Goal: Task Accomplishment & Management: Use online tool/utility

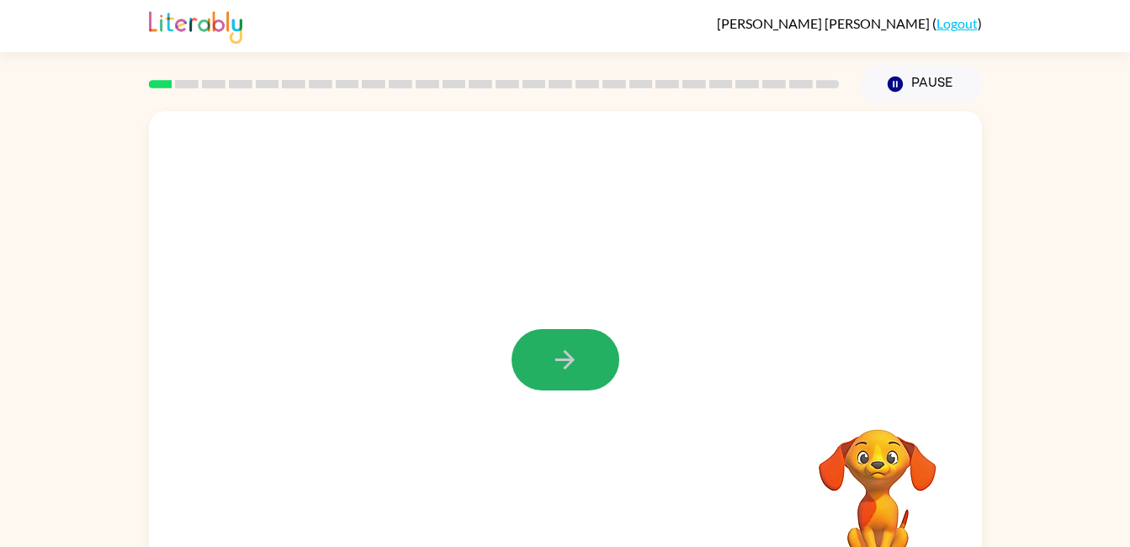
click at [569, 362] on icon "button" at bounding box center [564, 359] width 29 height 29
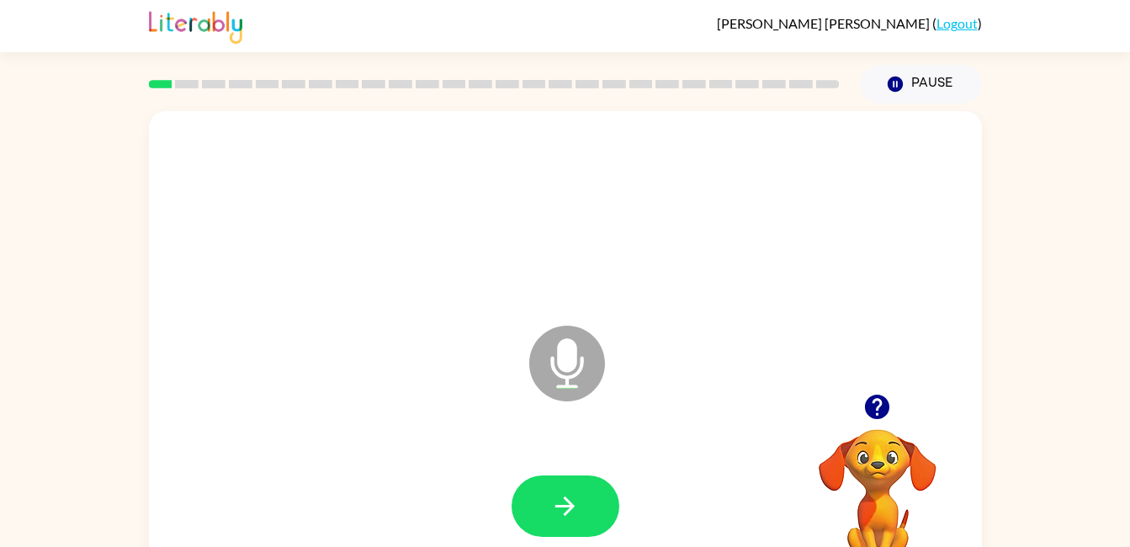
click at [558, 472] on div at bounding box center [566, 507] width 800 height 138
click at [556, 498] on icon "button" at bounding box center [564, 506] width 29 height 29
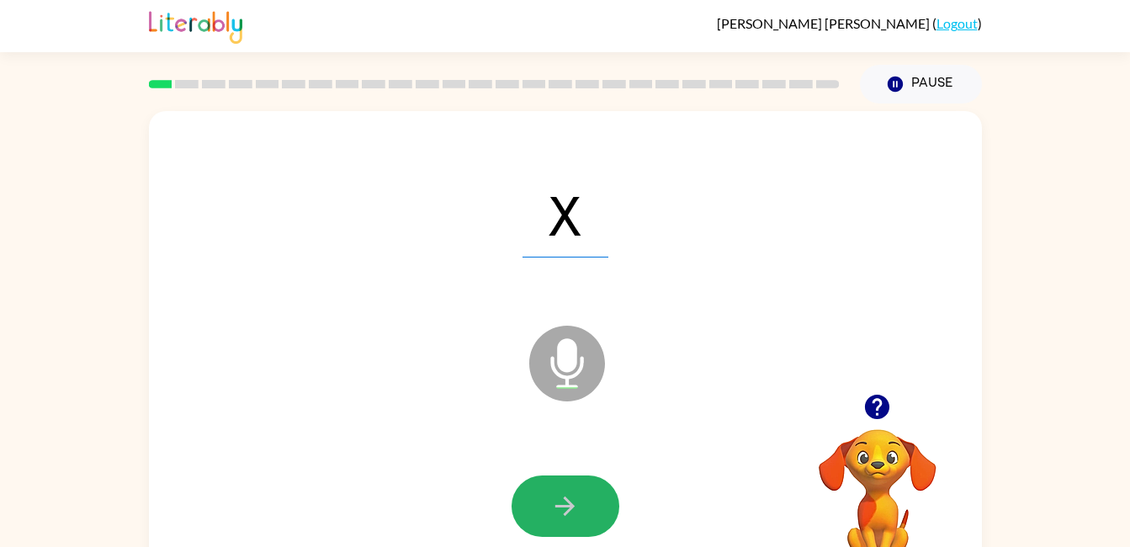
click at [577, 497] on icon "button" at bounding box center [564, 506] width 29 height 29
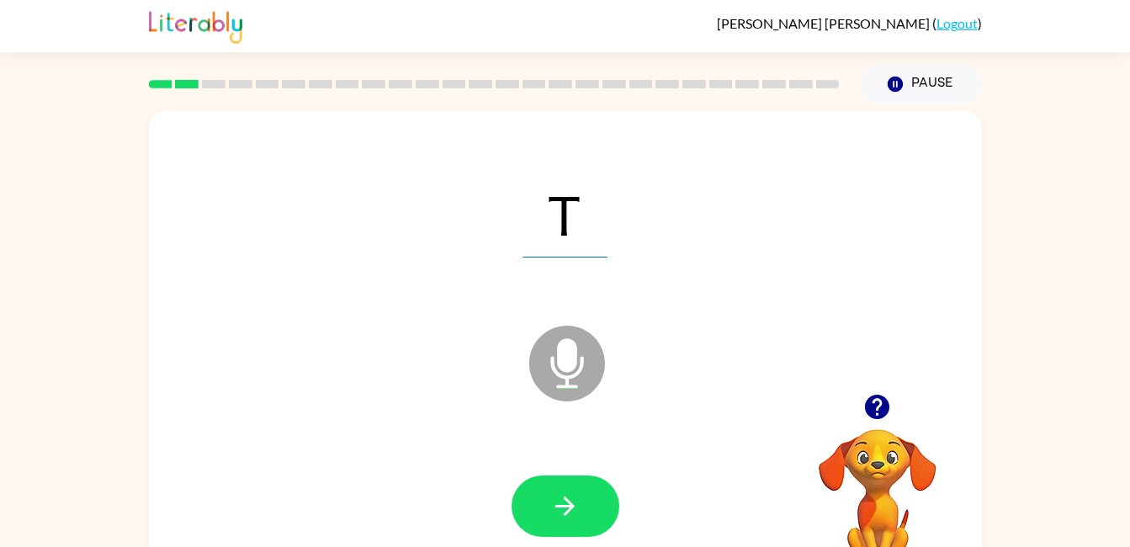
drag, startPoint x: 576, startPoint y: 497, endPoint x: 452, endPoint y: 324, distance: 213.0
click at [452, 324] on div "Microphone The Microphone is here when it is your turn to talk" at bounding box center [525, 321] width 719 height 61
click at [564, 488] on button "button" at bounding box center [566, 506] width 108 height 61
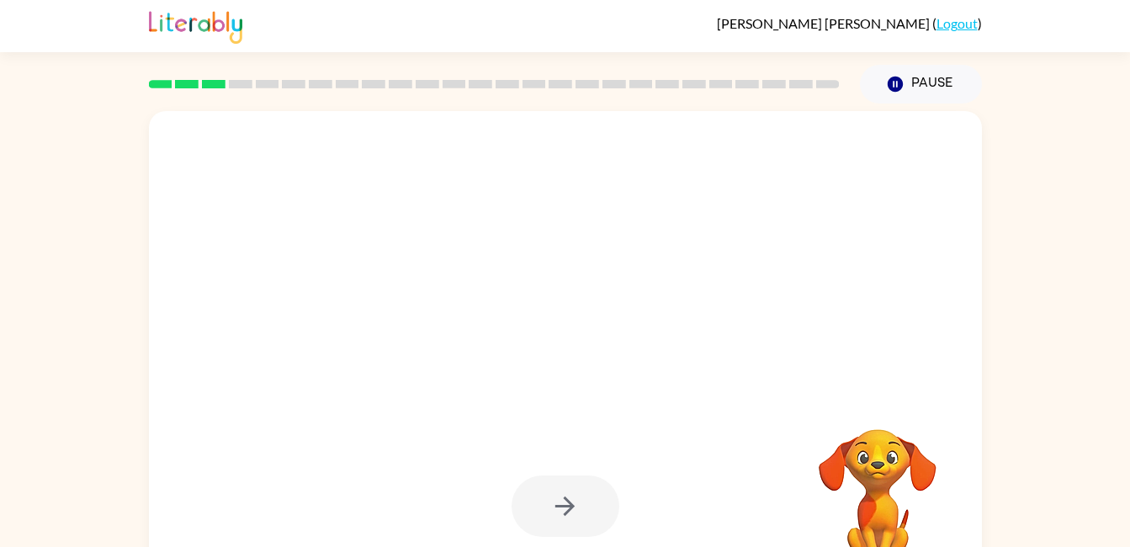
scroll to position [3, 0]
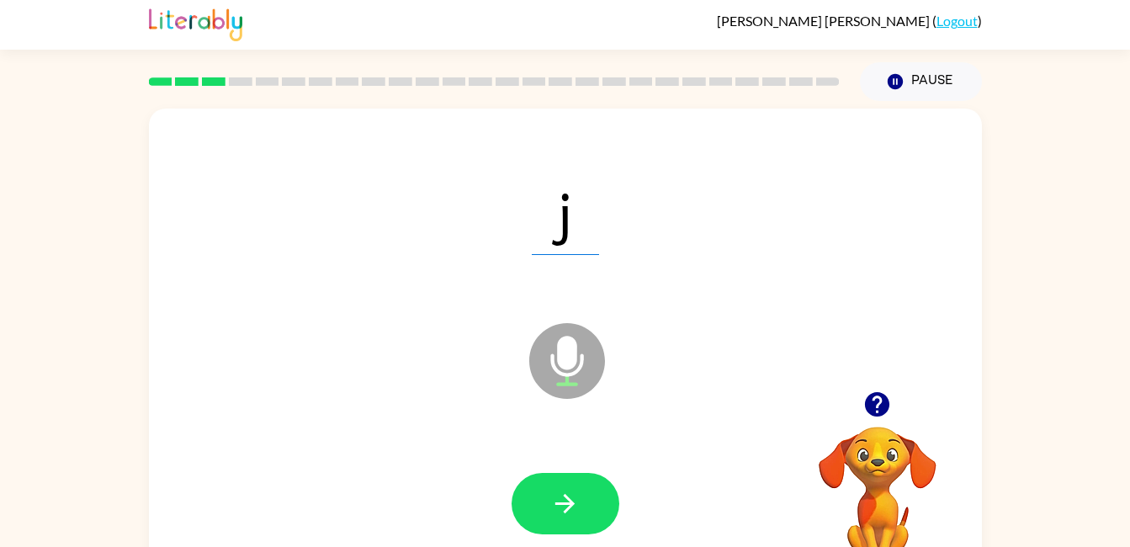
click at [559, 513] on icon "button" at bounding box center [564, 503] width 29 height 29
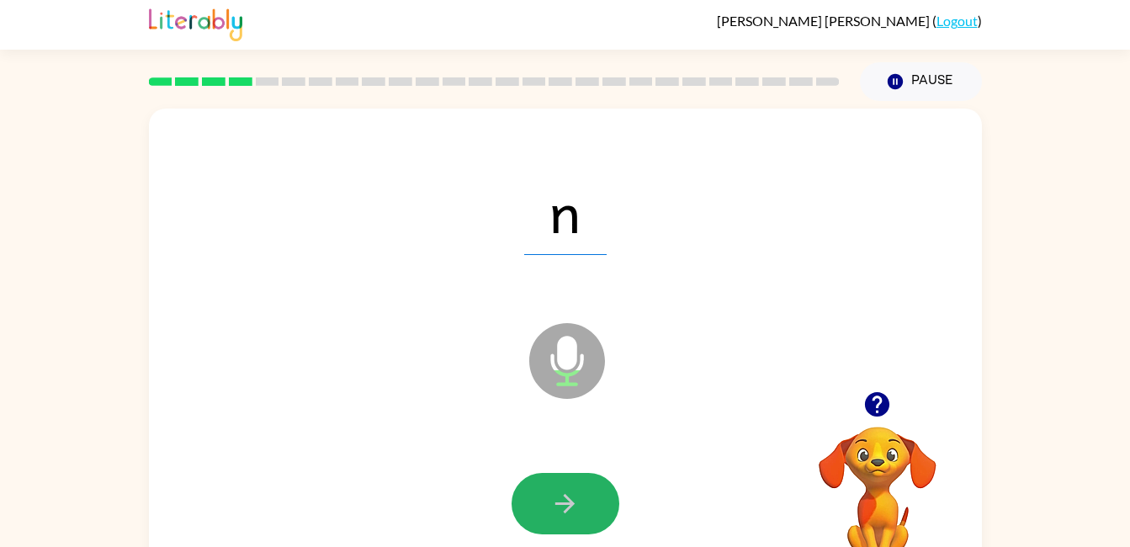
drag, startPoint x: 559, startPoint y: 513, endPoint x: 525, endPoint y: 500, distance: 36.3
click at [525, 500] on button "button" at bounding box center [566, 503] width 108 height 61
click at [525, 500] on div at bounding box center [566, 503] width 108 height 61
click at [566, 512] on icon "button" at bounding box center [565, 503] width 19 height 19
click at [559, 498] on icon "button" at bounding box center [564, 503] width 29 height 29
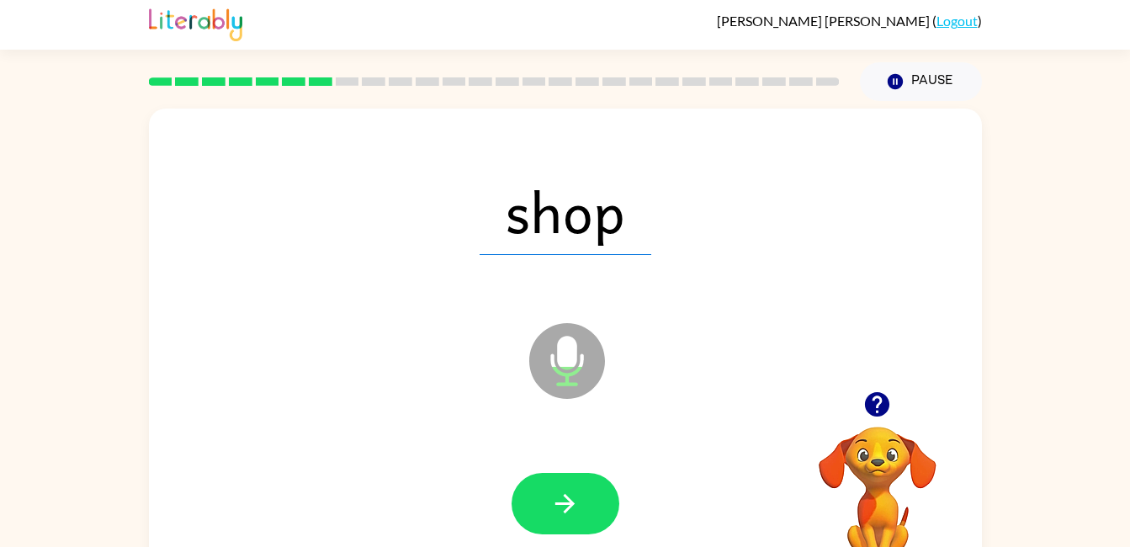
click at [560, 498] on icon "button" at bounding box center [564, 503] width 29 height 29
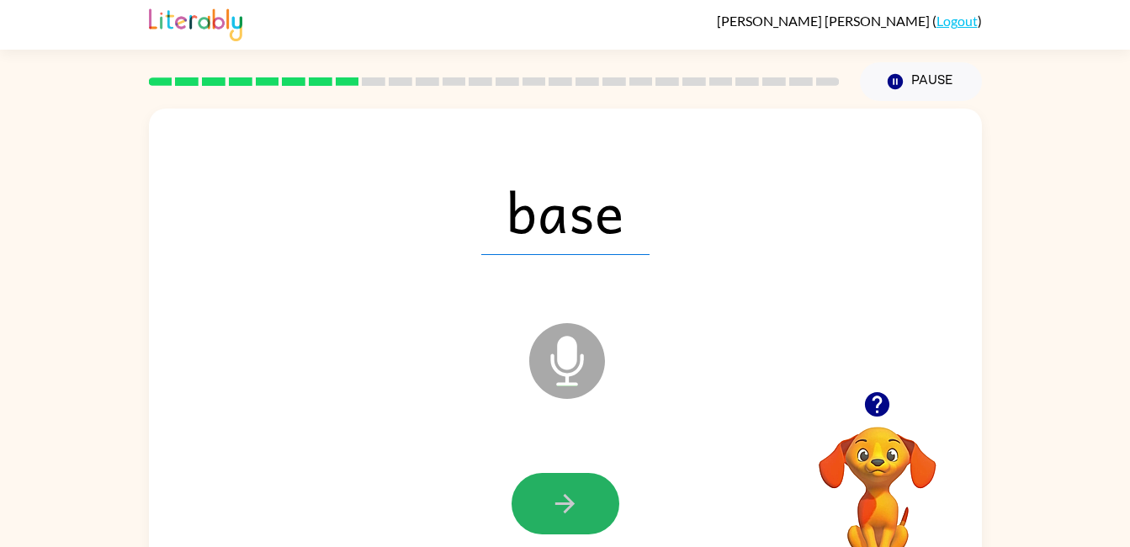
drag, startPoint x: 560, startPoint y: 498, endPoint x: 547, endPoint y: 492, distance: 14.3
click at [547, 492] on button "button" at bounding box center [566, 503] width 108 height 61
click at [547, 492] on div at bounding box center [566, 503] width 108 height 61
click at [573, 476] on button "button" at bounding box center [566, 503] width 108 height 61
click at [538, 495] on button "button" at bounding box center [566, 503] width 108 height 61
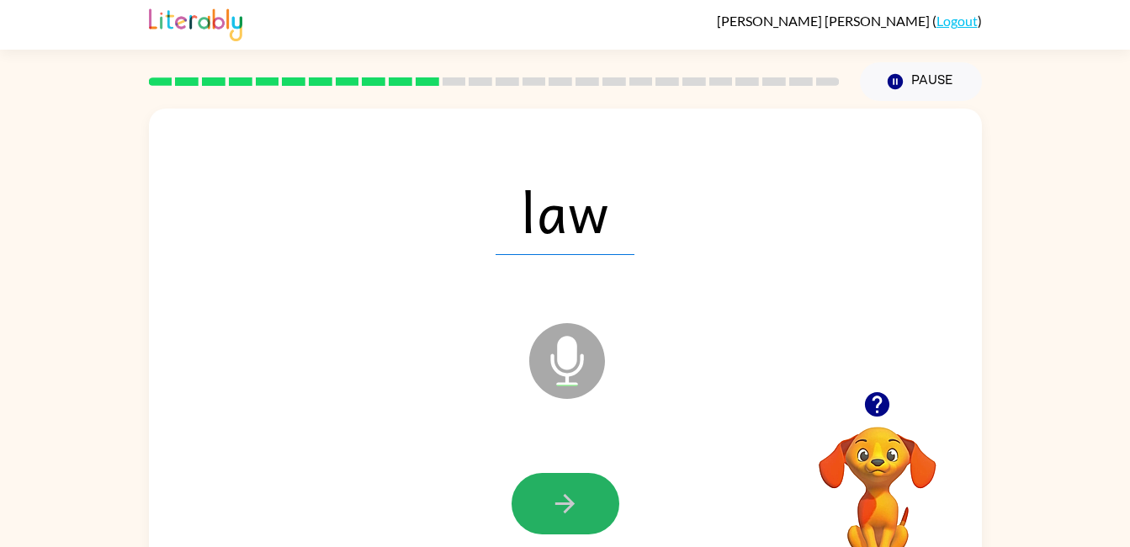
click at [576, 473] on button "button" at bounding box center [566, 503] width 108 height 61
click at [572, 500] on icon "button" at bounding box center [564, 503] width 29 height 29
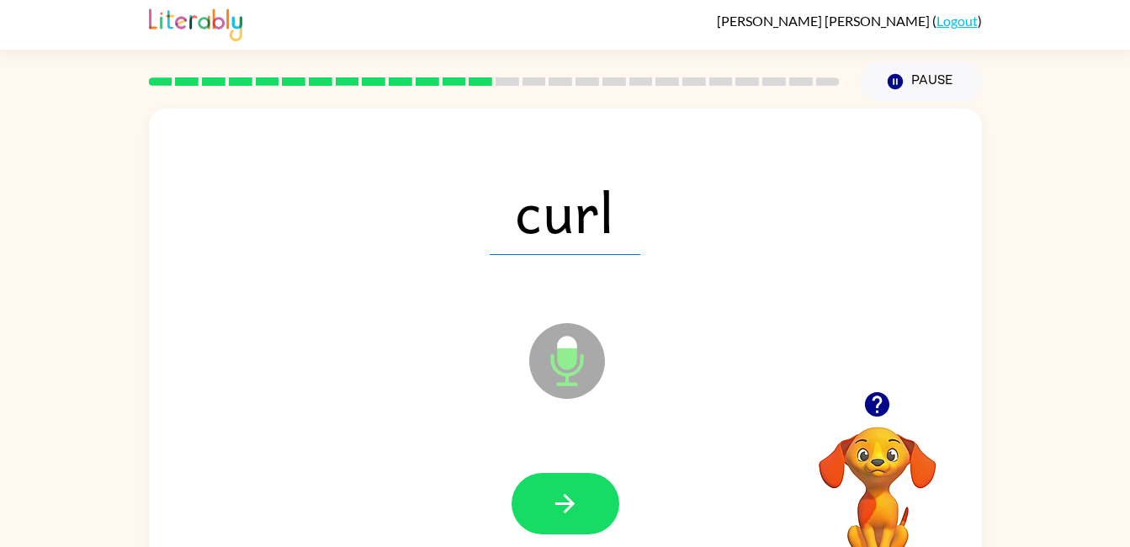
click at [553, 496] on icon "button" at bounding box center [564, 503] width 29 height 29
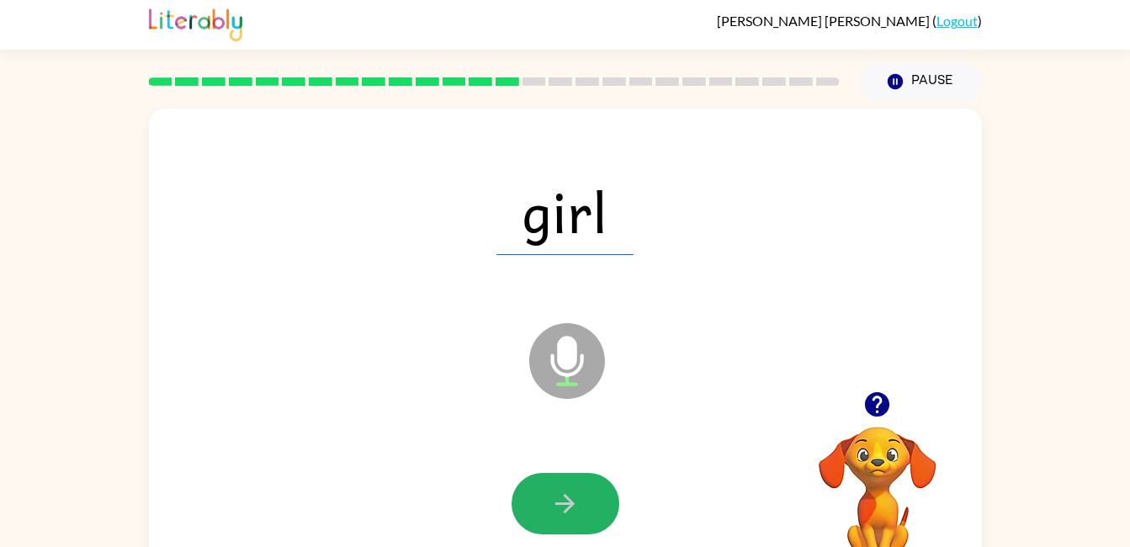
click at [576, 505] on icon "button" at bounding box center [564, 503] width 29 height 29
click at [576, 508] on icon "button" at bounding box center [564, 503] width 29 height 29
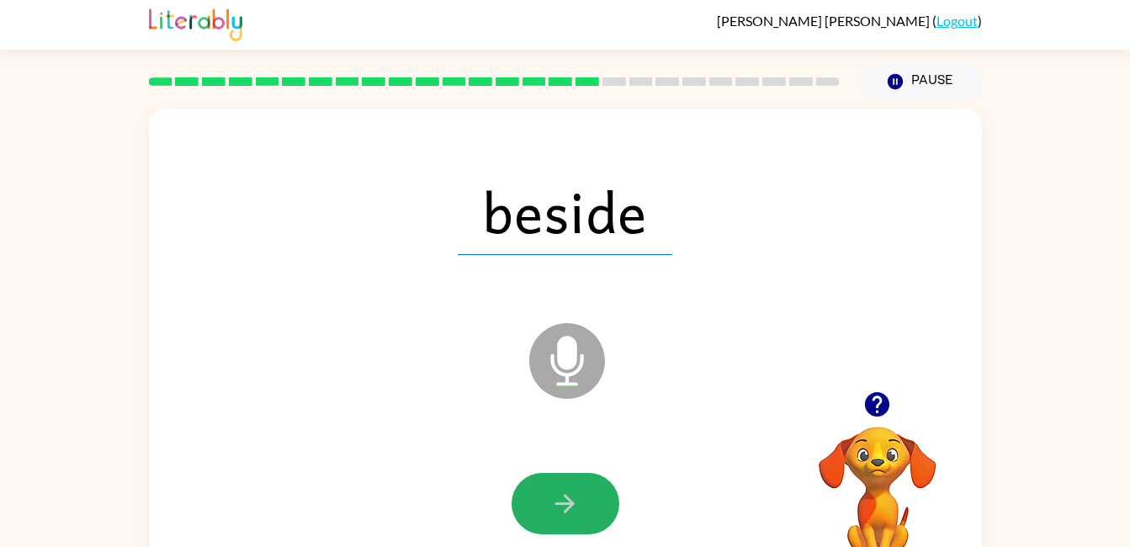
click at [554, 487] on button "button" at bounding box center [566, 503] width 108 height 61
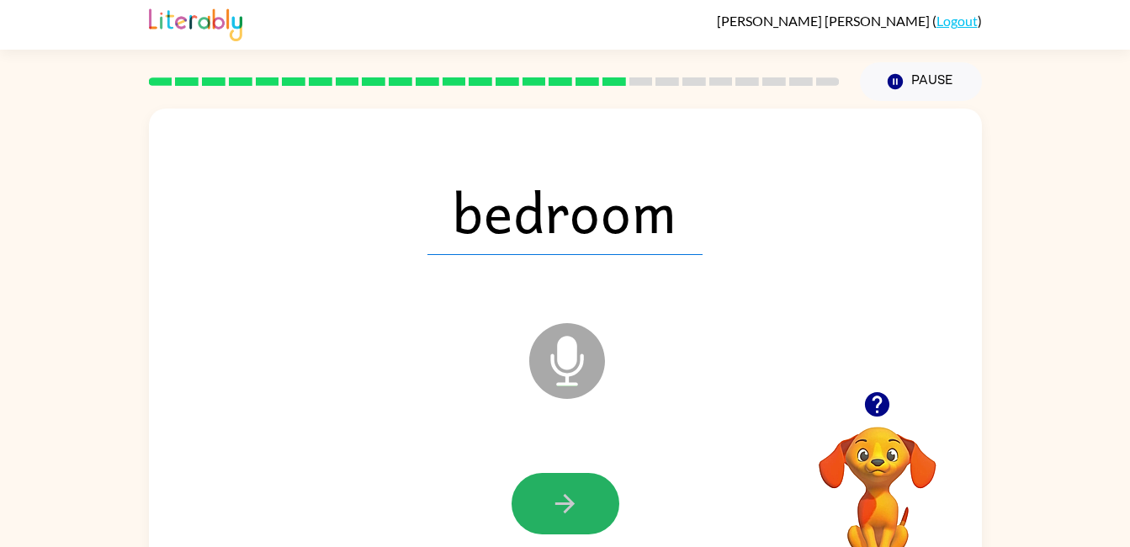
click at [581, 502] on button "button" at bounding box center [566, 503] width 108 height 61
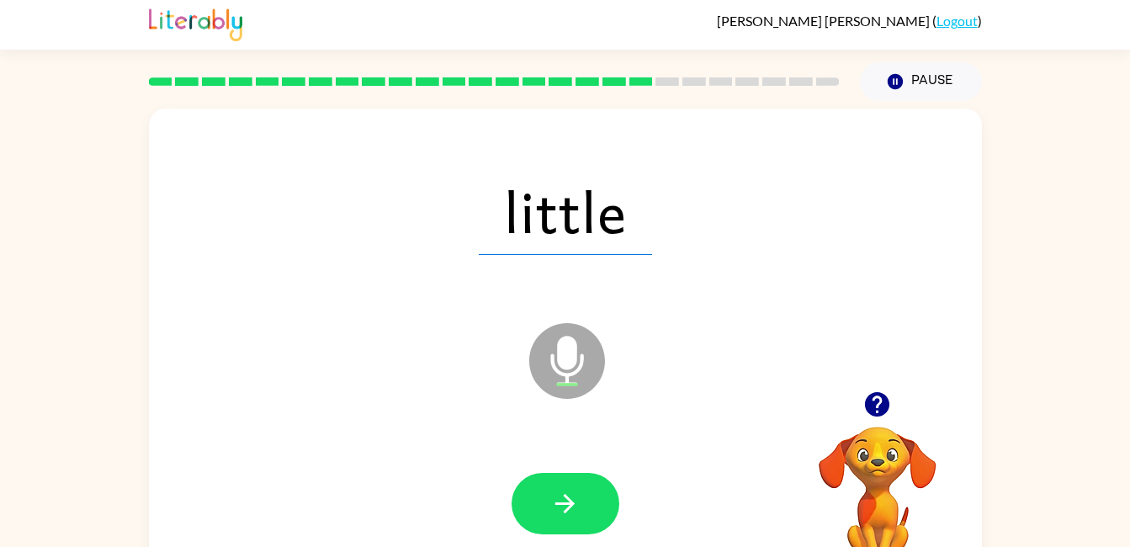
click at [578, 502] on icon "button" at bounding box center [564, 503] width 29 height 29
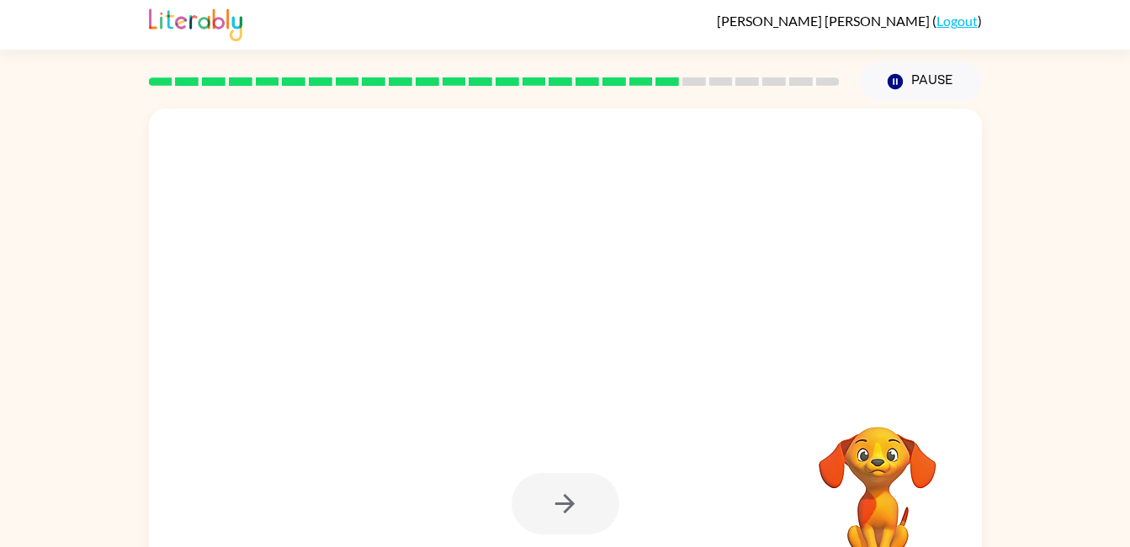
click at [601, 462] on div at bounding box center [566, 504] width 800 height 138
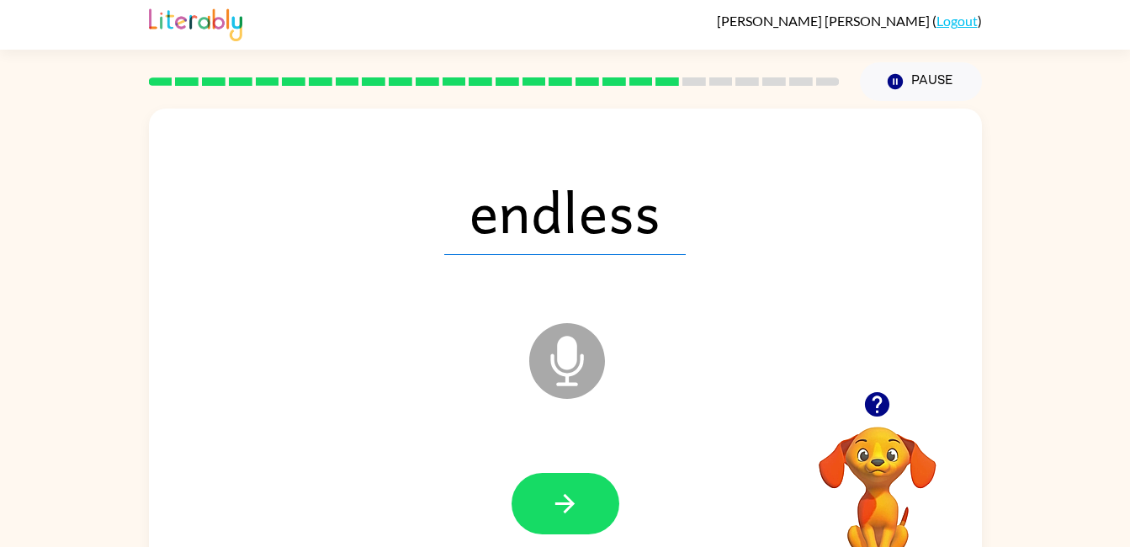
drag, startPoint x: 601, startPoint y: 462, endPoint x: 569, endPoint y: 513, distance: 60.5
click at [569, 513] on icon "button" at bounding box center [564, 503] width 29 height 29
drag, startPoint x: 568, startPoint y: 523, endPoint x: 564, endPoint y: 501, distance: 22.3
click at [564, 501] on icon "button" at bounding box center [564, 503] width 29 height 29
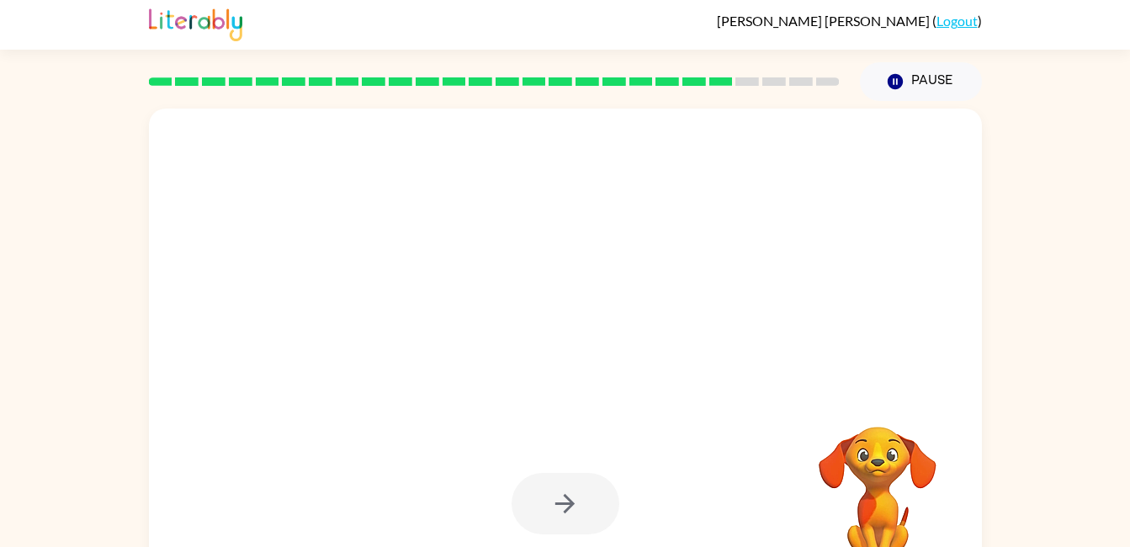
click at [546, 423] on div at bounding box center [565, 349] width 833 height 481
click at [571, 446] on div at bounding box center [566, 504] width 800 height 138
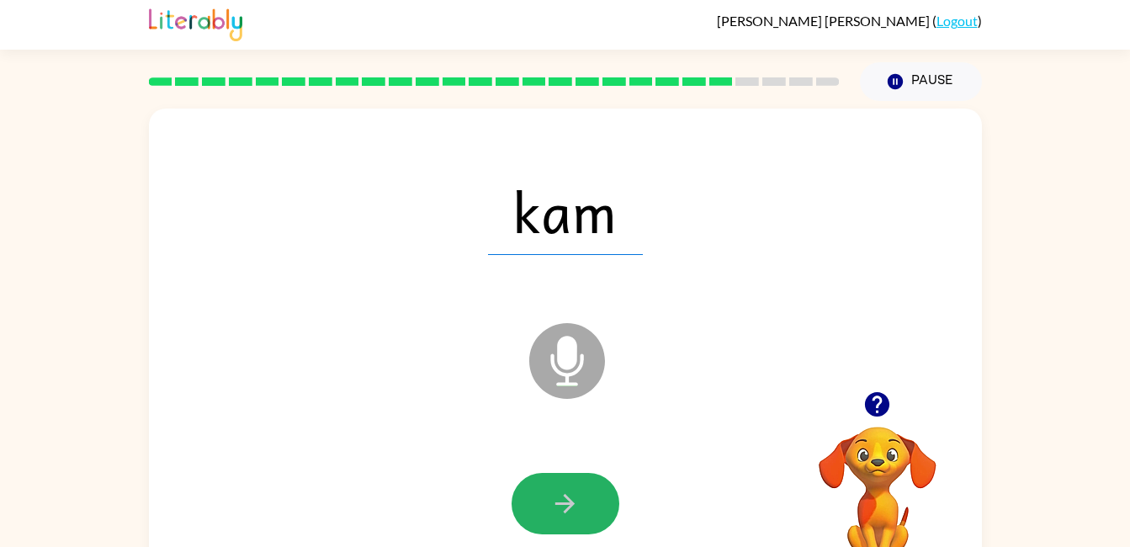
click at [588, 489] on button "button" at bounding box center [566, 503] width 108 height 61
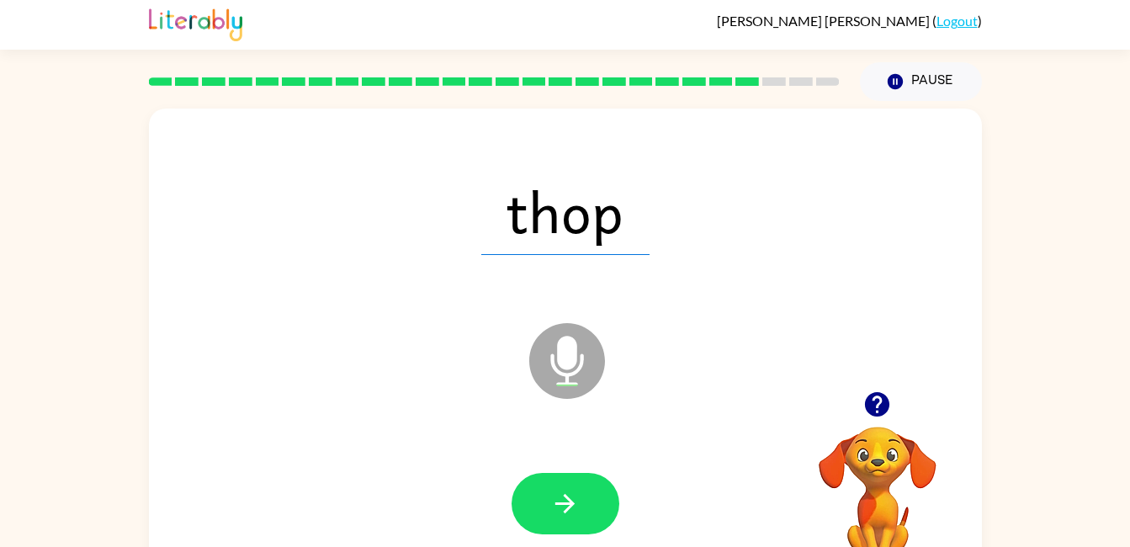
click at [596, 503] on button "button" at bounding box center [566, 503] width 108 height 61
click at [573, 494] on icon "button" at bounding box center [564, 503] width 29 height 29
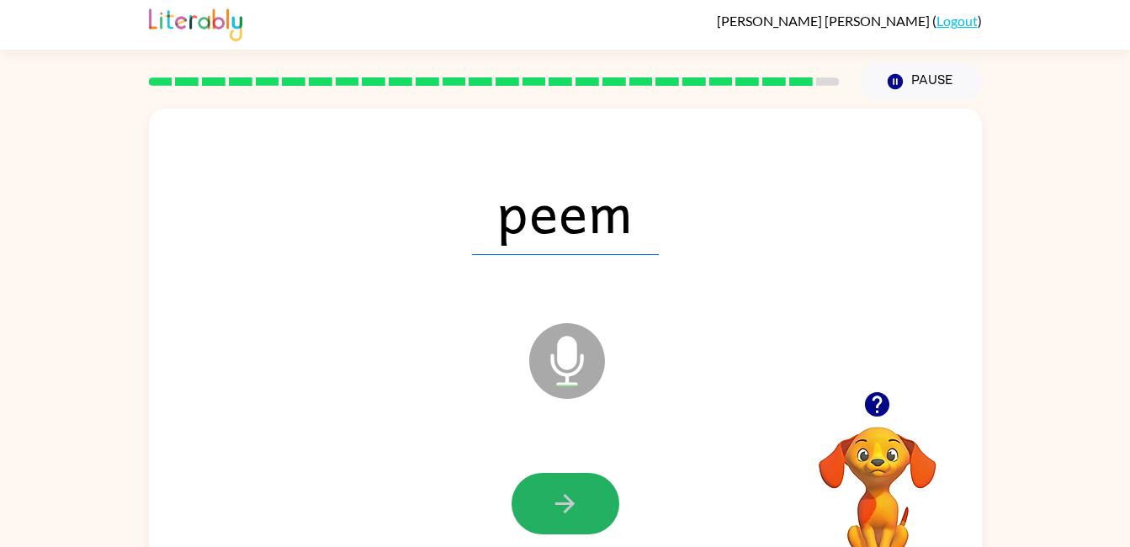
click at [573, 494] on icon "button" at bounding box center [564, 503] width 29 height 29
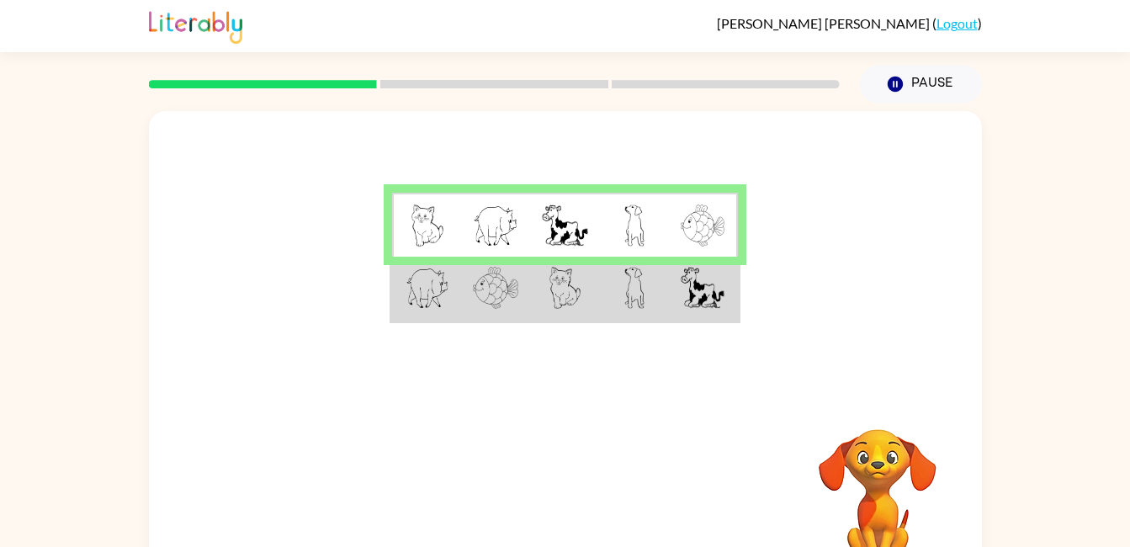
click at [569, 226] on img at bounding box center [564, 226] width 45 height 42
click at [428, 299] on img at bounding box center [428, 288] width 44 height 42
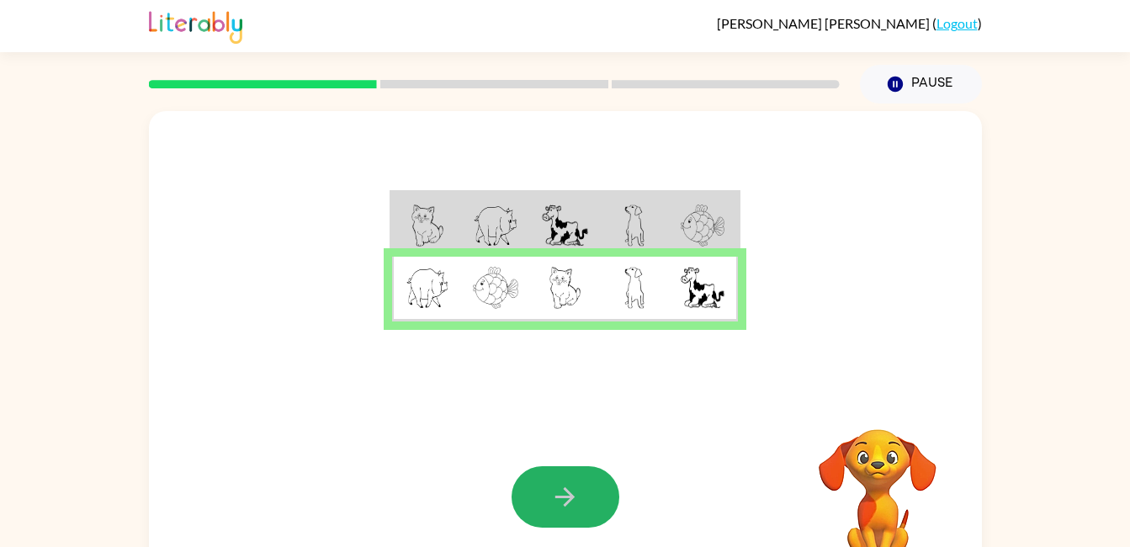
click at [555, 487] on icon "button" at bounding box center [564, 496] width 29 height 29
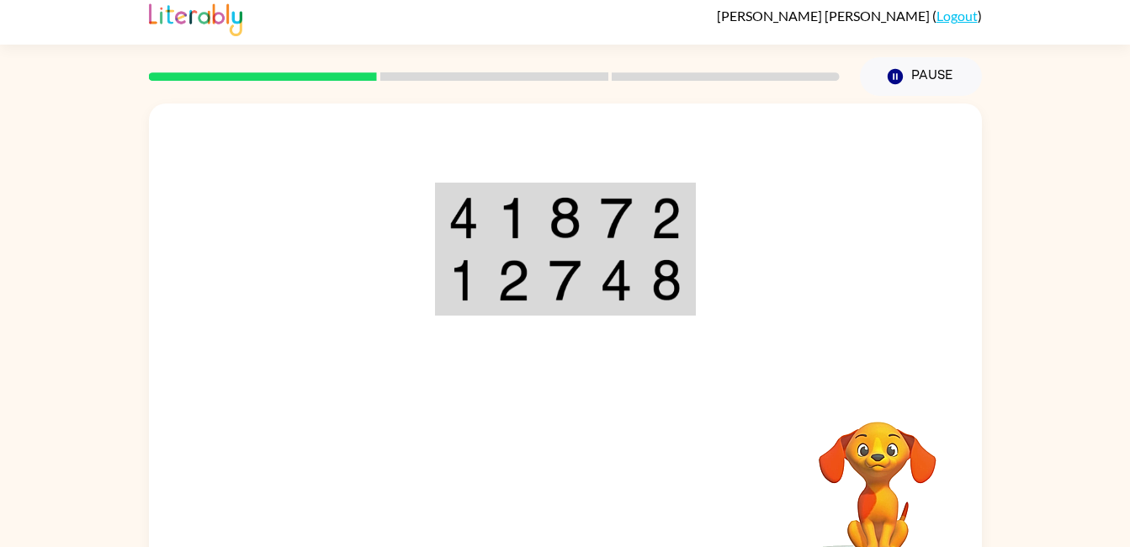
scroll to position [8, 0]
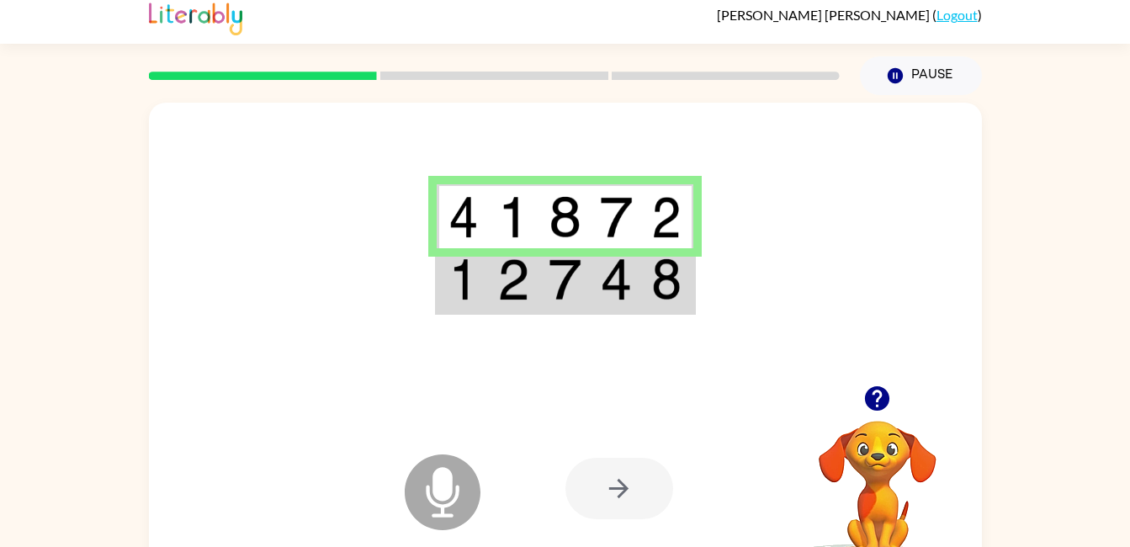
click at [601, 482] on div at bounding box center [620, 488] width 108 height 61
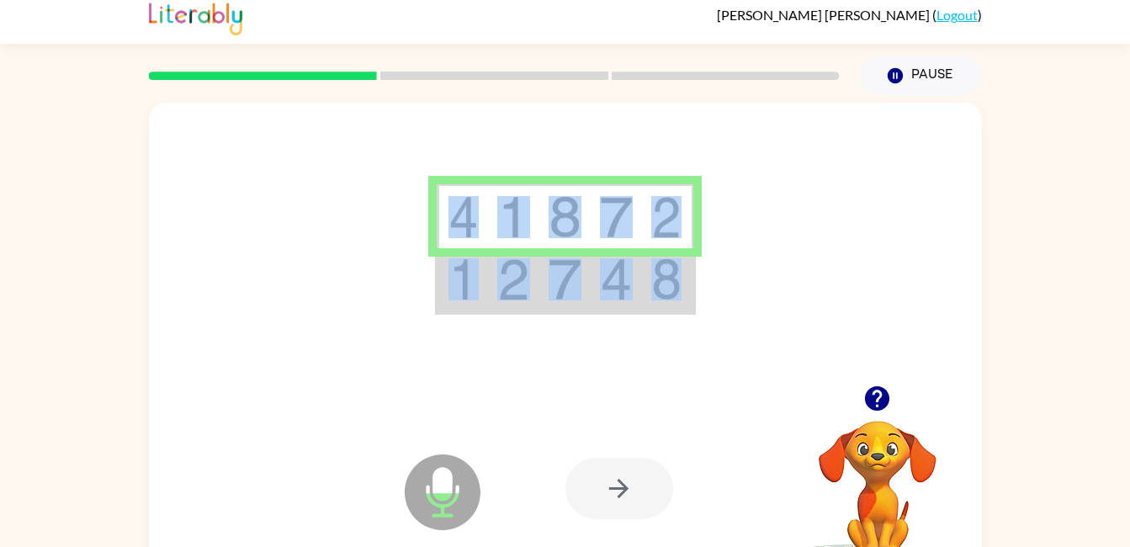
drag, startPoint x: 460, startPoint y: 245, endPoint x: 856, endPoint y: 466, distance: 453.3
click at [856, 466] on div "Microphone The Microphone is here when it is your turn to talk Your browser mus…" at bounding box center [565, 343] width 833 height 481
click at [688, 290] on td at bounding box center [667, 280] width 51 height 65
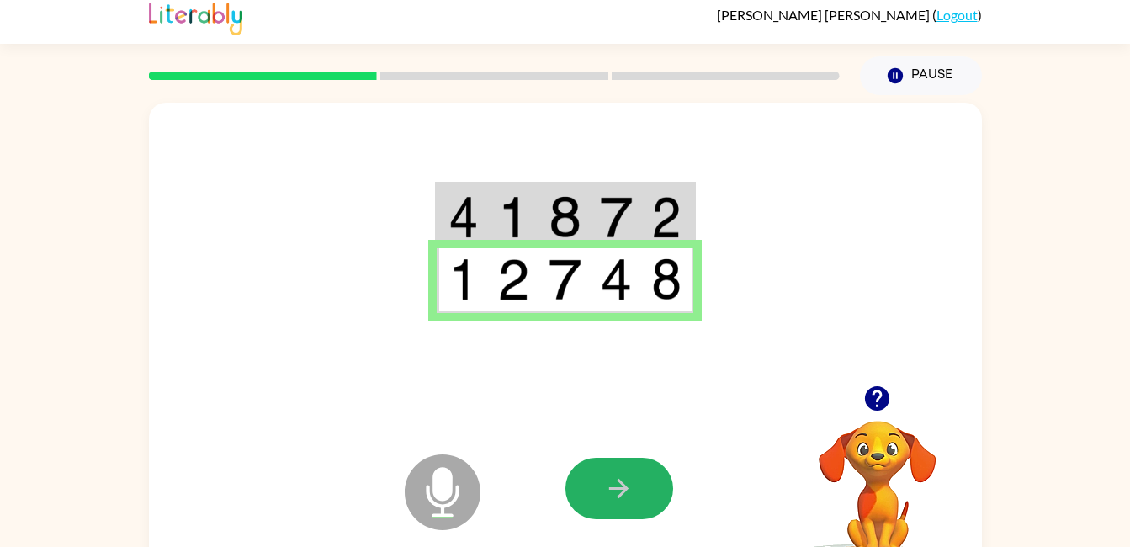
click at [604, 512] on button "button" at bounding box center [620, 488] width 108 height 61
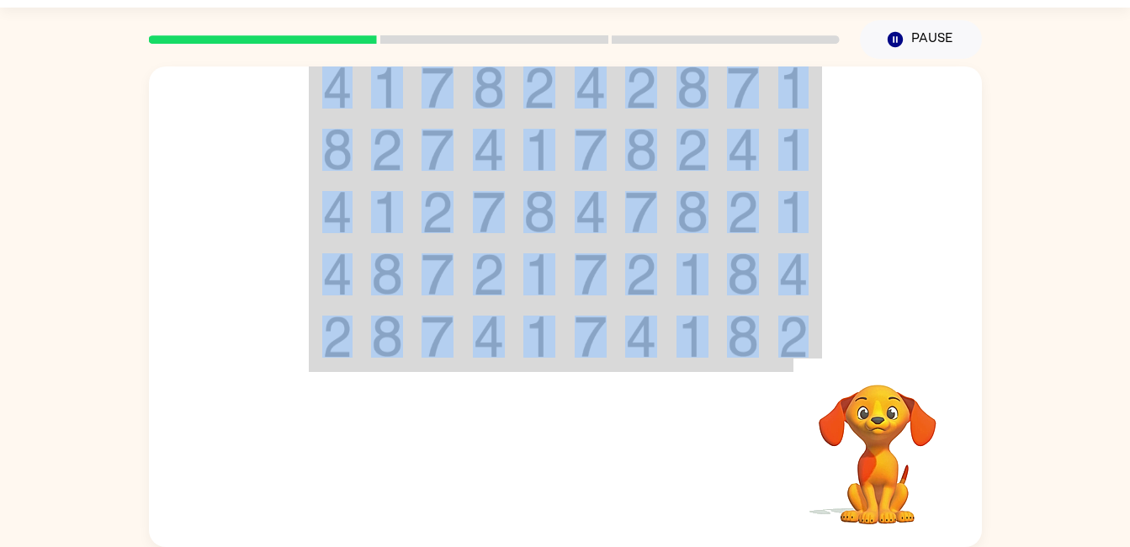
scroll to position [0, 0]
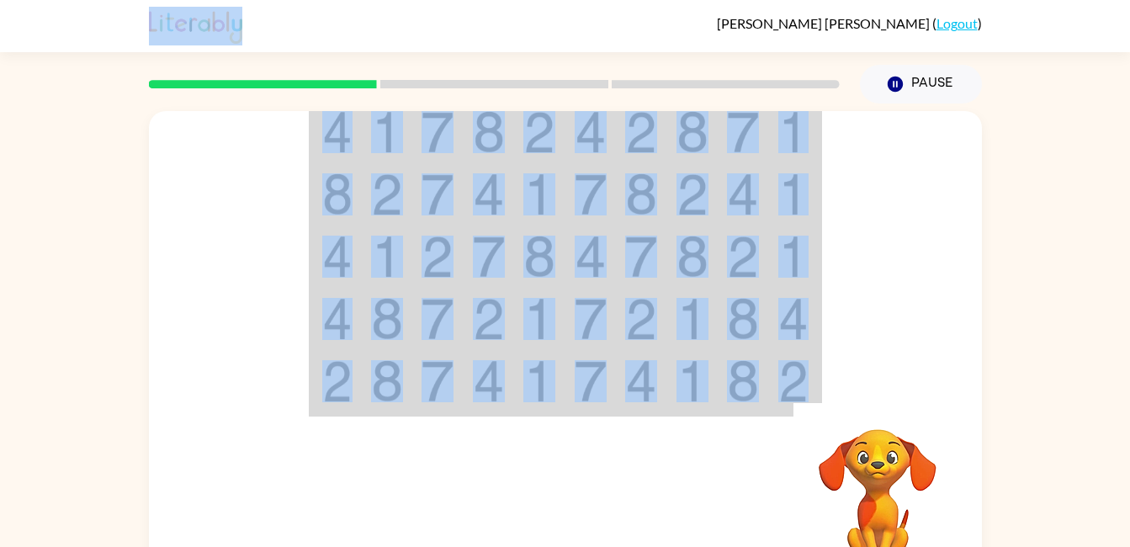
drag, startPoint x: 790, startPoint y: 451, endPoint x: 568, endPoint y: -4, distance: 506.7
click at [568, 0] on html "[PERSON_NAME] ( Logout ) Pause Pause Your browser must support playing .mp4 fil…" at bounding box center [565, 296] width 1130 height 592
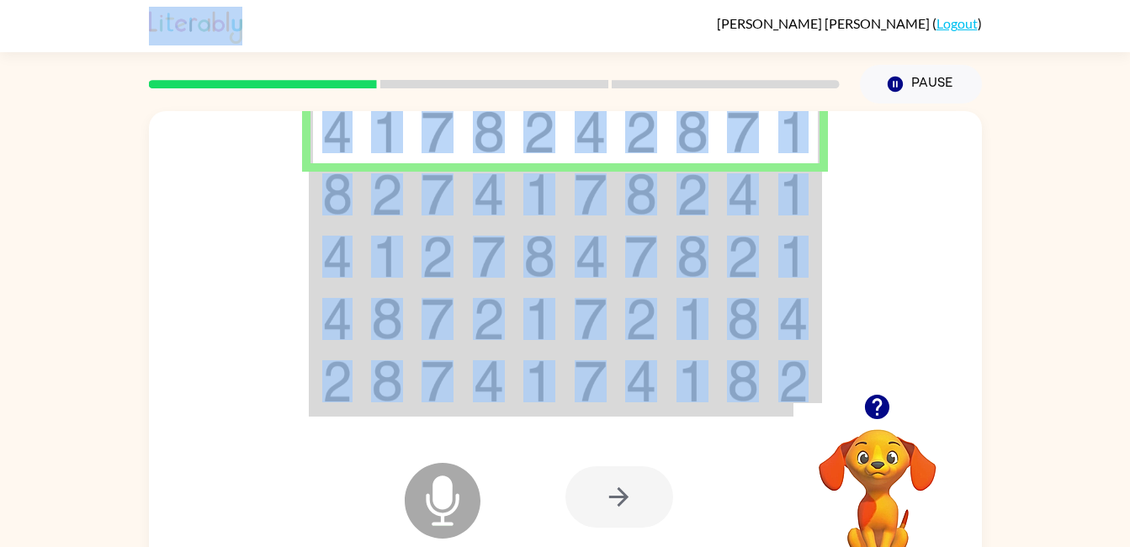
click at [631, 482] on div at bounding box center [620, 496] width 108 height 61
click at [498, 194] on img at bounding box center [489, 194] width 32 height 42
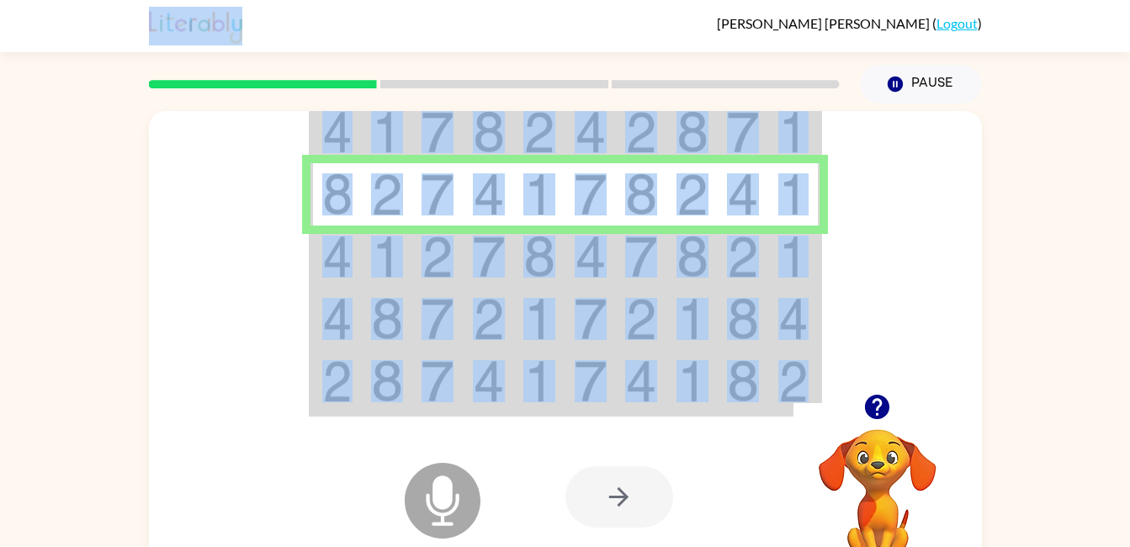
click at [417, 244] on td at bounding box center [437, 257] width 51 height 62
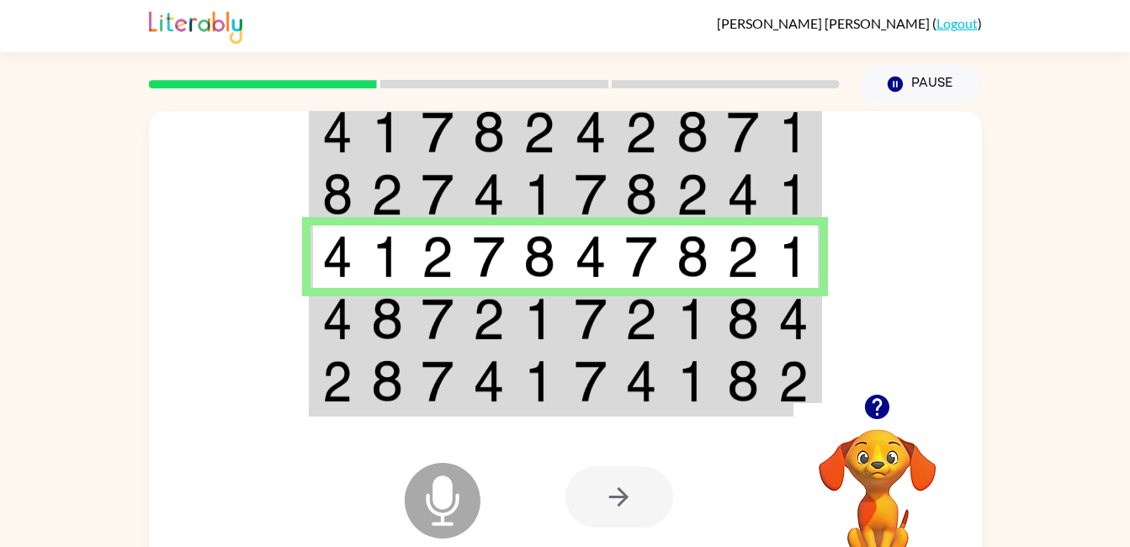
click at [401, 310] on img at bounding box center [387, 319] width 32 height 42
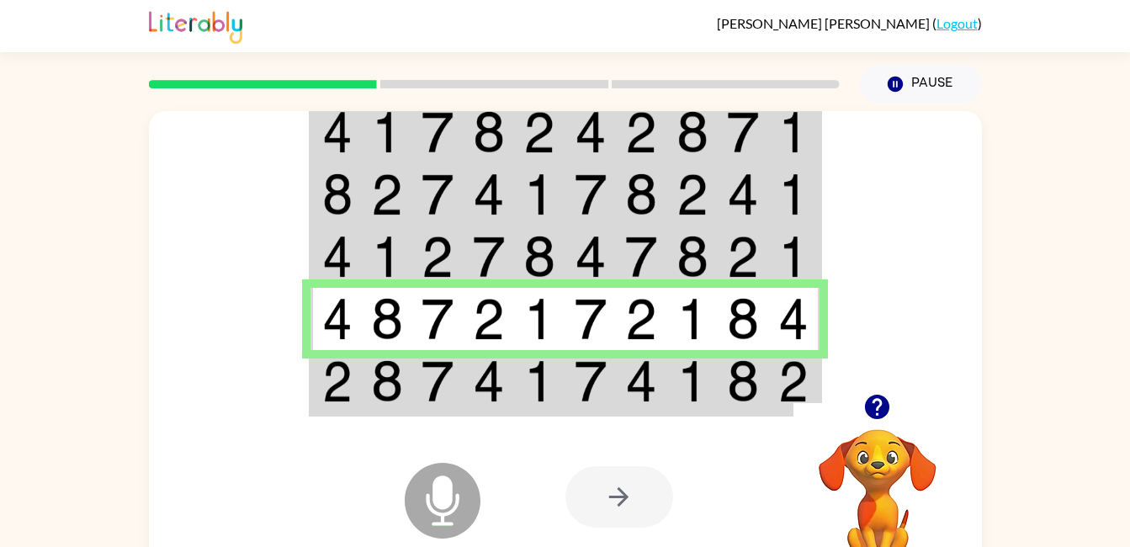
click at [390, 382] on img at bounding box center [387, 381] width 32 height 42
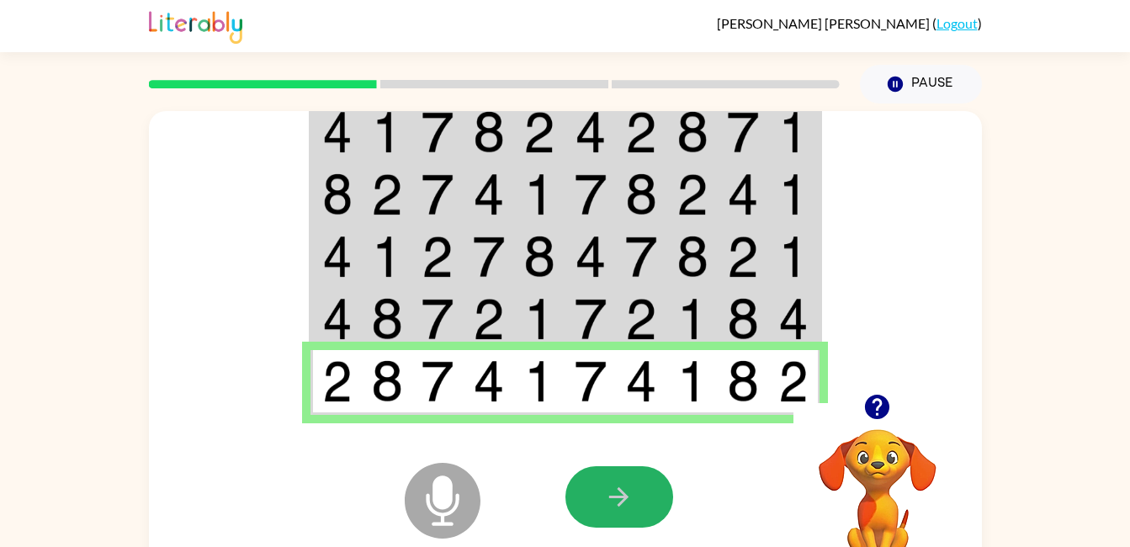
click at [612, 487] on icon "button" at bounding box center [618, 496] width 29 height 29
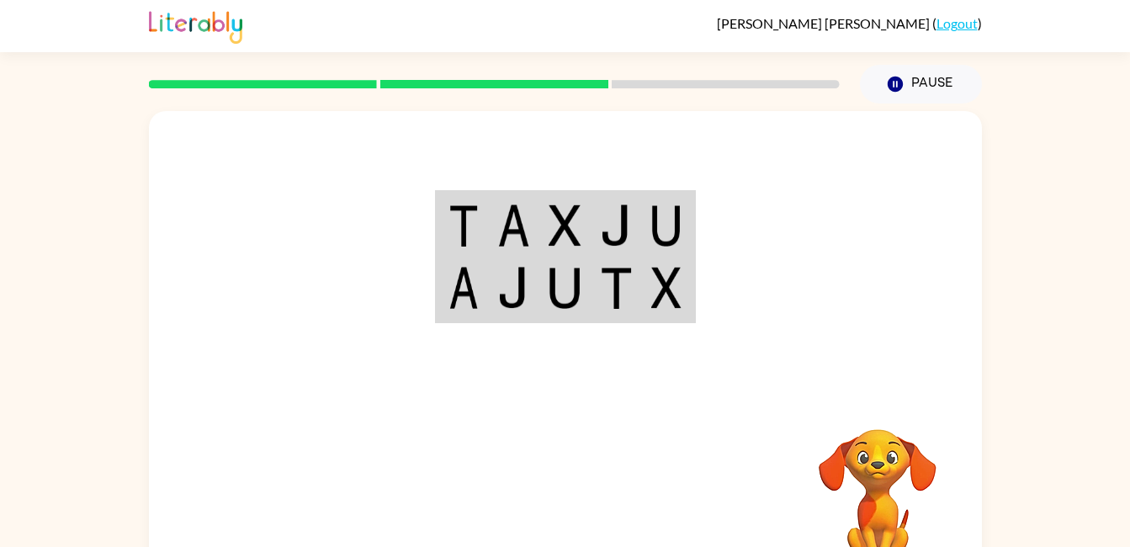
click at [544, 300] on td at bounding box center [565, 289] width 51 height 65
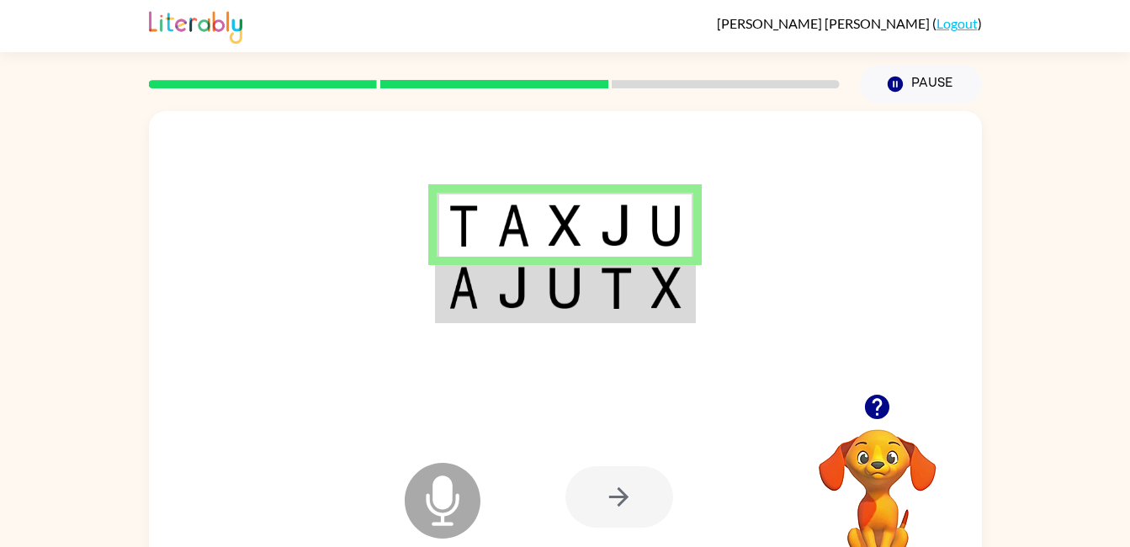
click at [596, 310] on td at bounding box center [616, 289] width 51 height 65
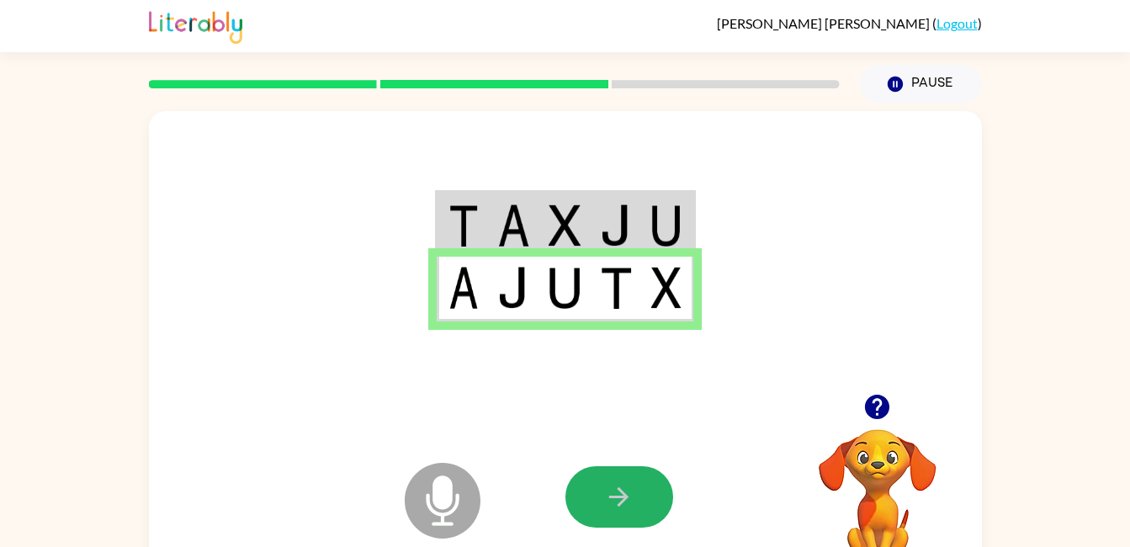
click at [605, 502] on icon "button" at bounding box center [618, 496] width 29 height 29
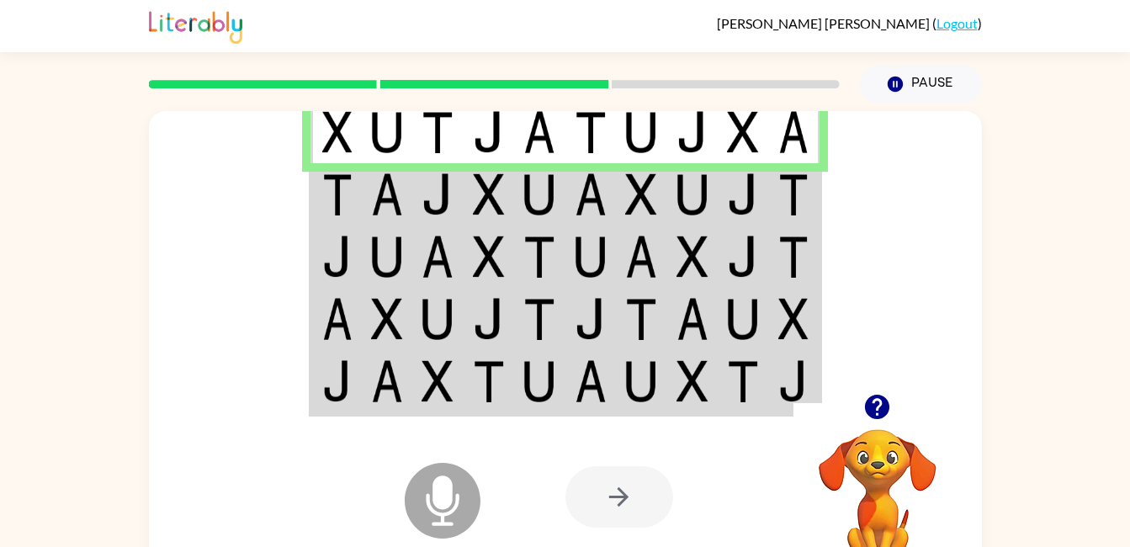
click at [390, 172] on td at bounding box center [387, 194] width 51 height 62
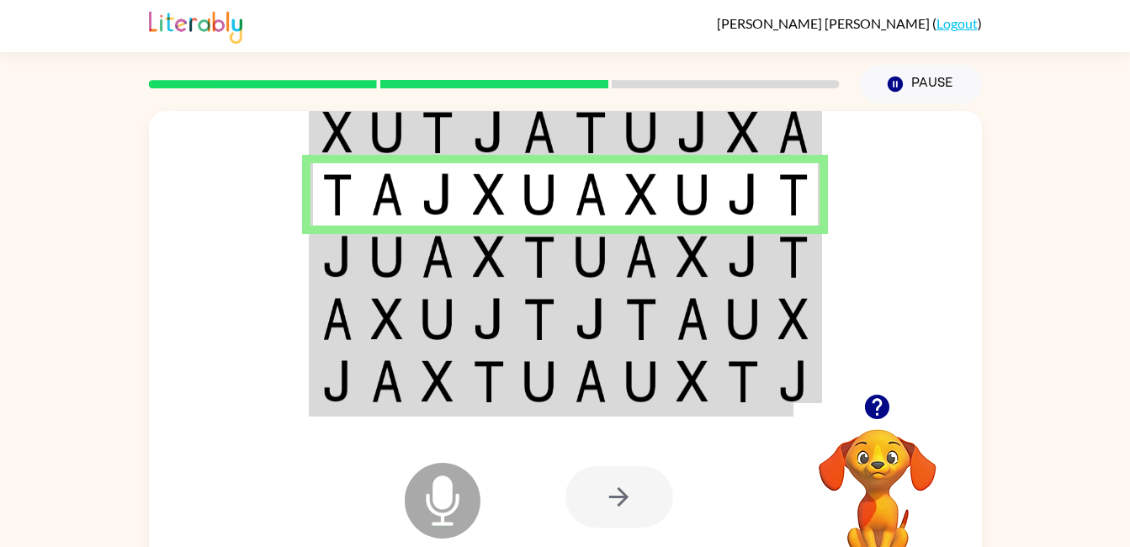
click at [363, 269] on td at bounding box center [387, 257] width 51 height 62
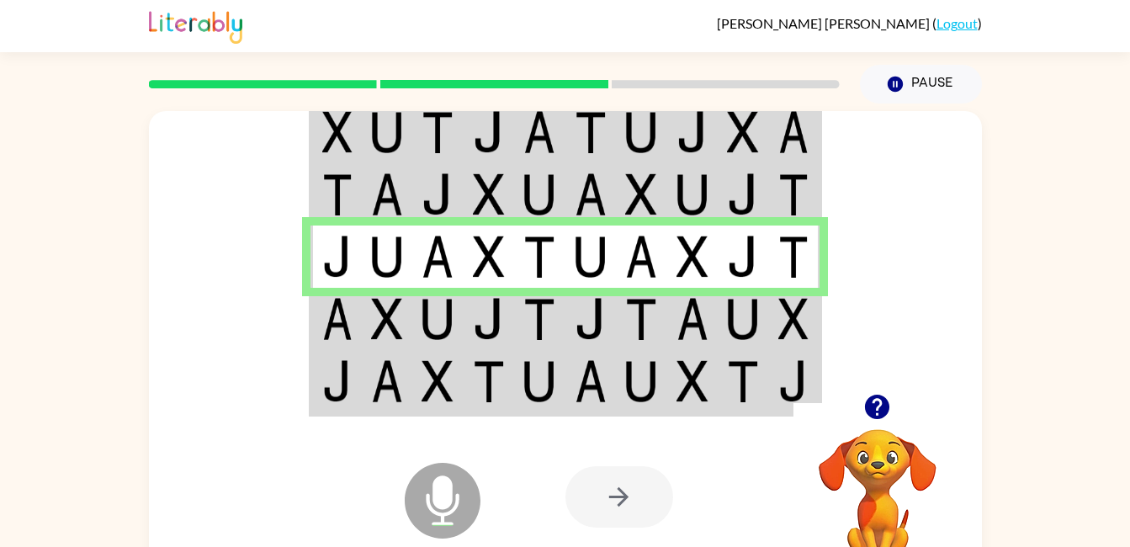
click at [364, 335] on td at bounding box center [387, 319] width 51 height 62
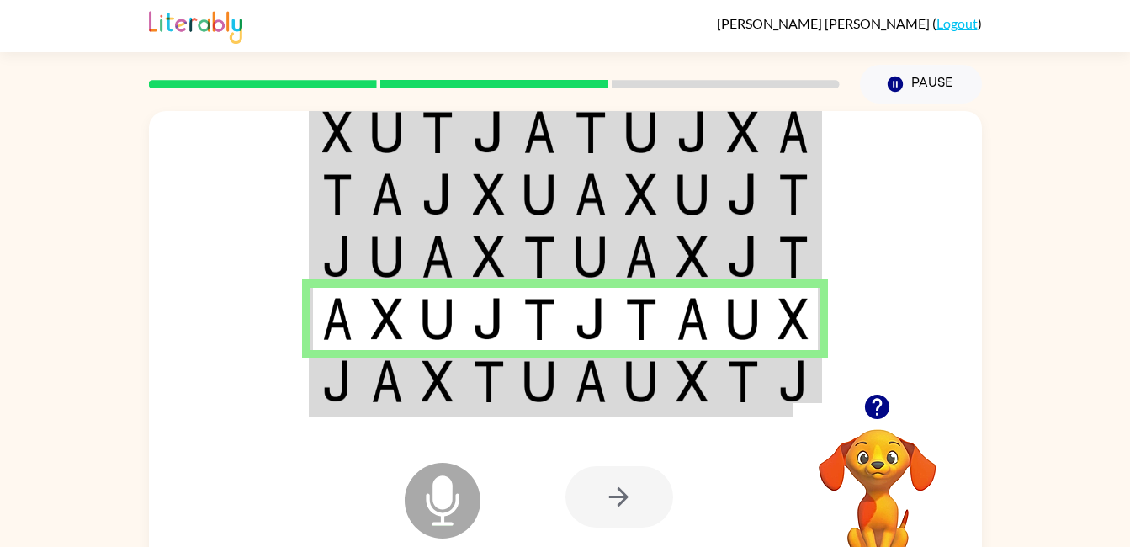
click at [366, 391] on td at bounding box center [387, 382] width 51 height 65
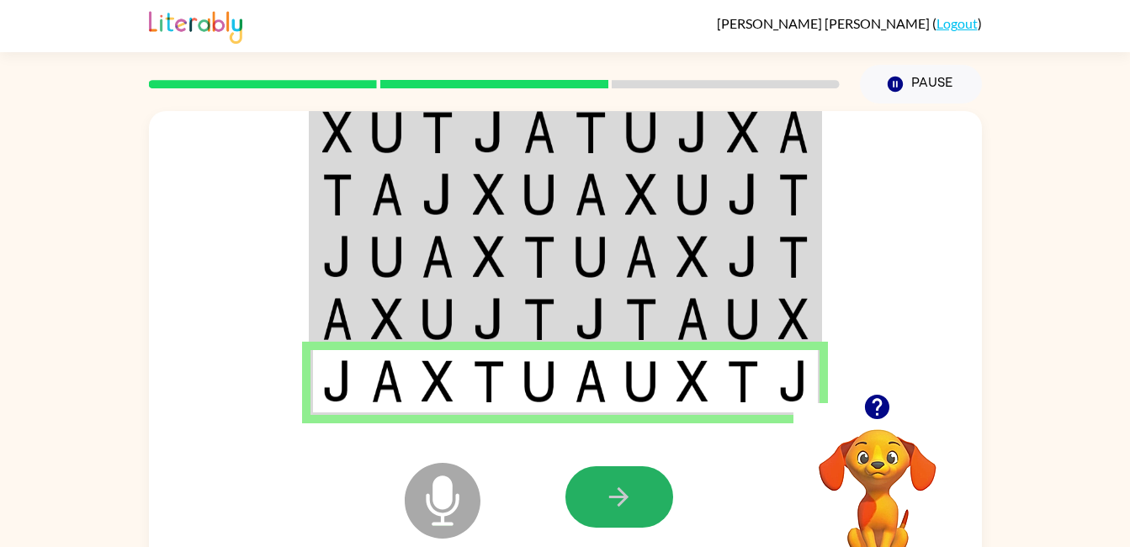
click at [633, 487] on icon "button" at bounding box center [618, 496] width 29 height 29
